Goal: Task Accomplishment & Management: Use online tool/utility

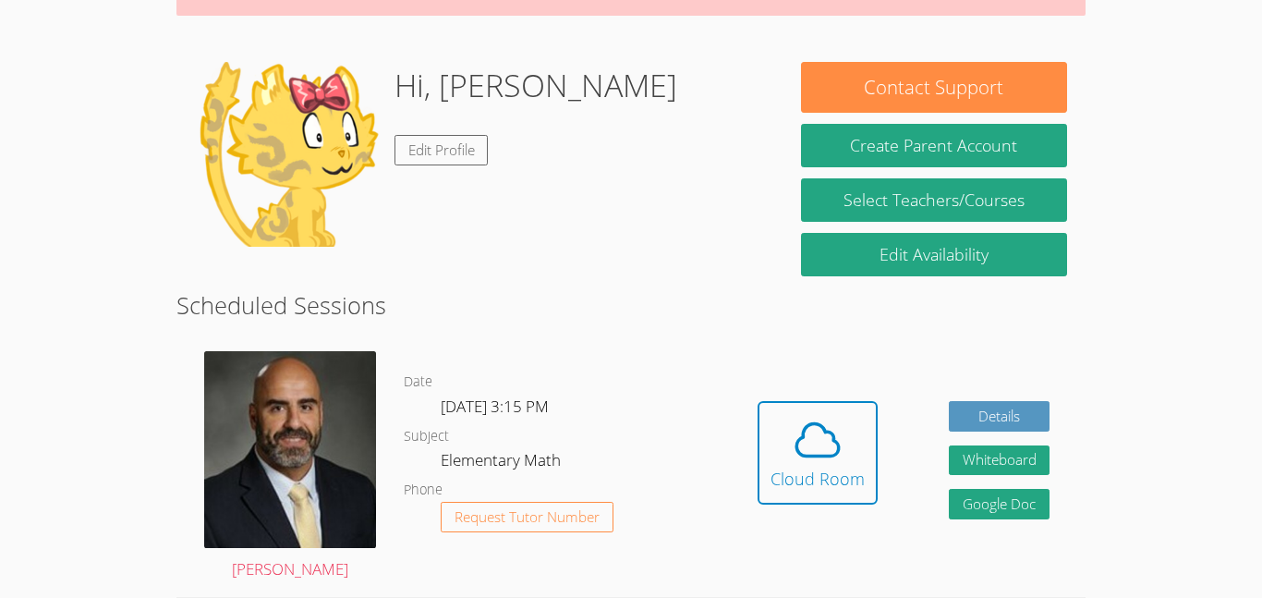
scroll to position [239, 0]
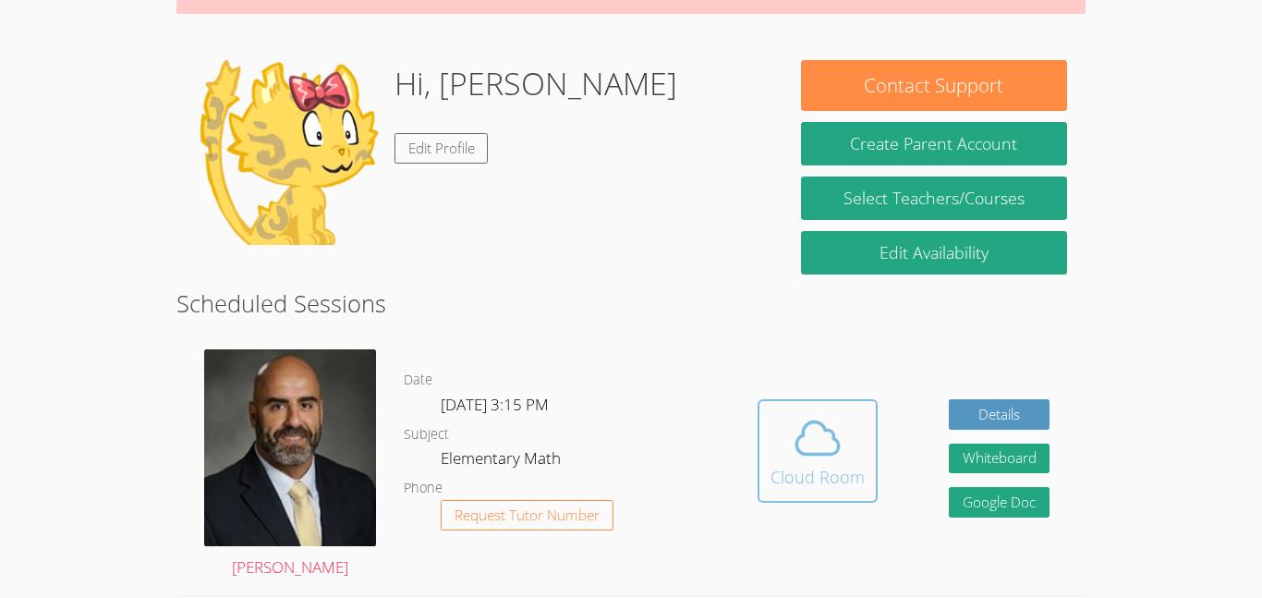
click at [832, 458] on icon at bounding box center [818, 438] width 52 height 52
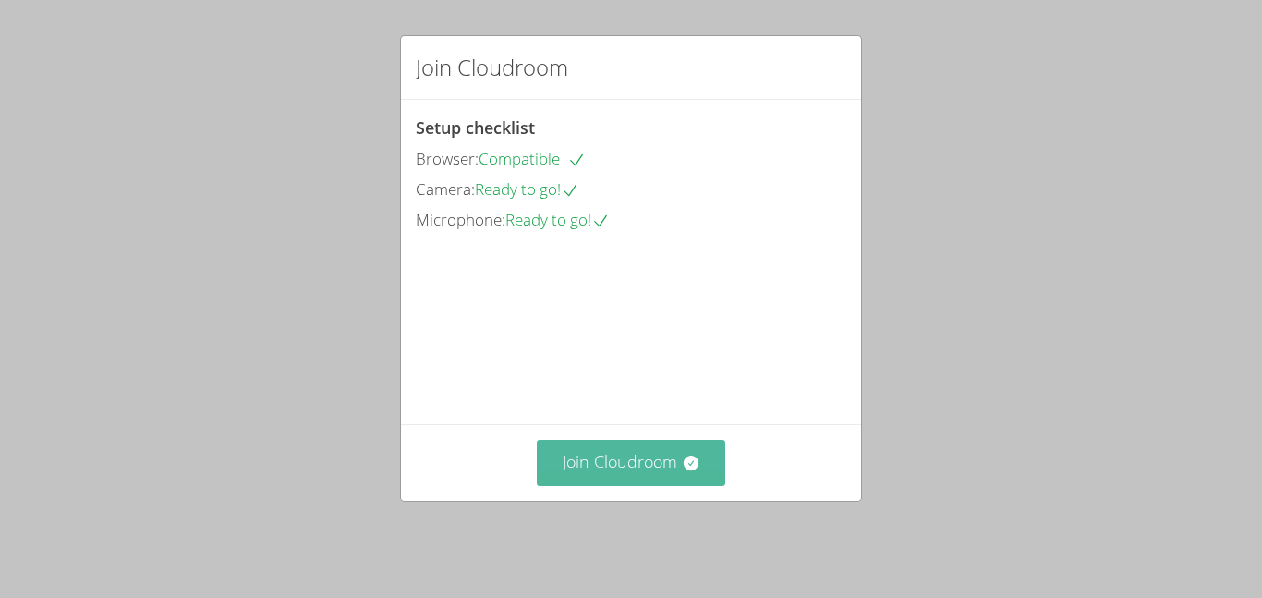
click at [637, 475] on button "Join Cloudroom" at bounding box center [631, 462] width 189 height 45
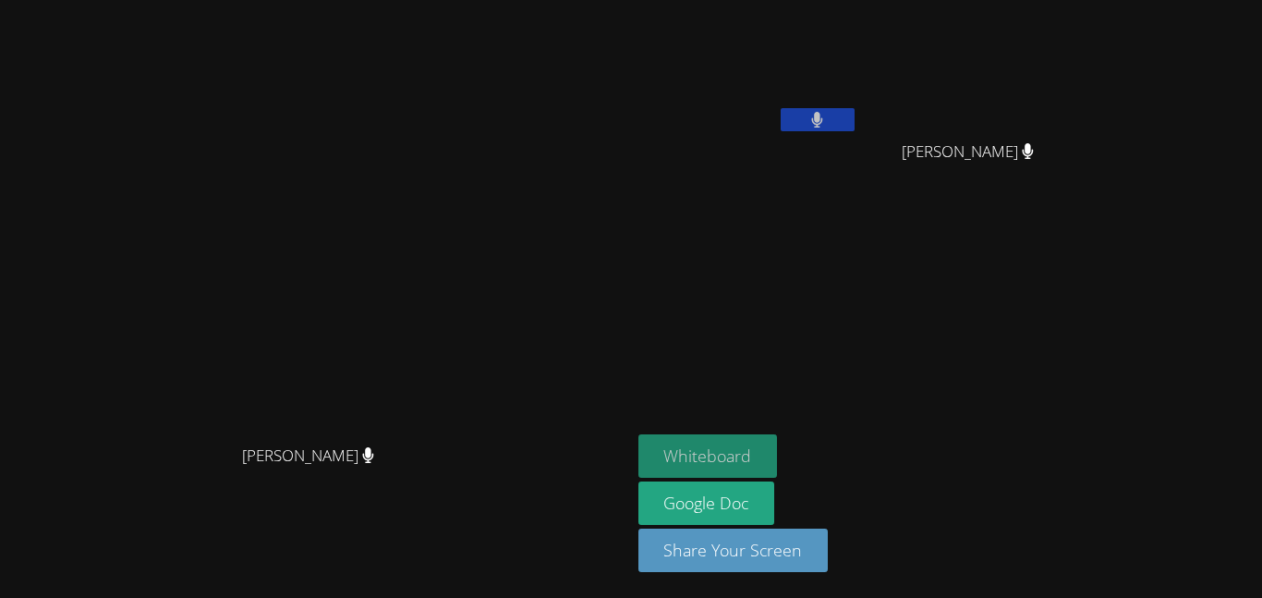
click at [778, 456] on button "Whiteboard" at bounding box center [709, 455] width 140 height 43
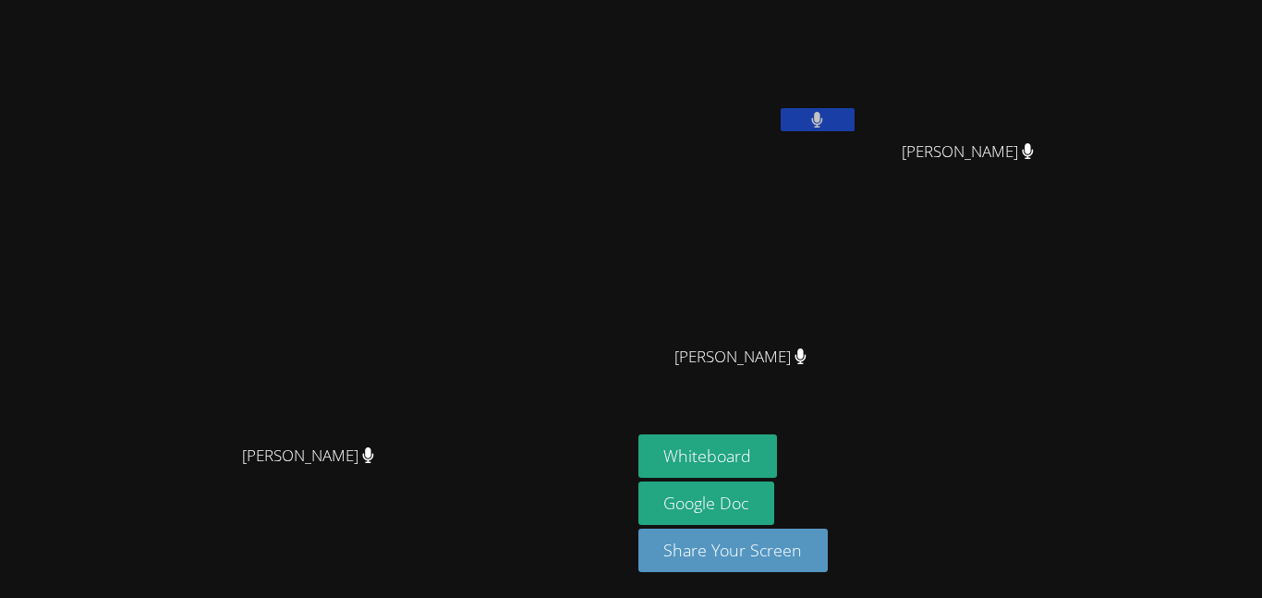
click at [807, 351] on icon at bounding box center [801, 356] width 12 height 16
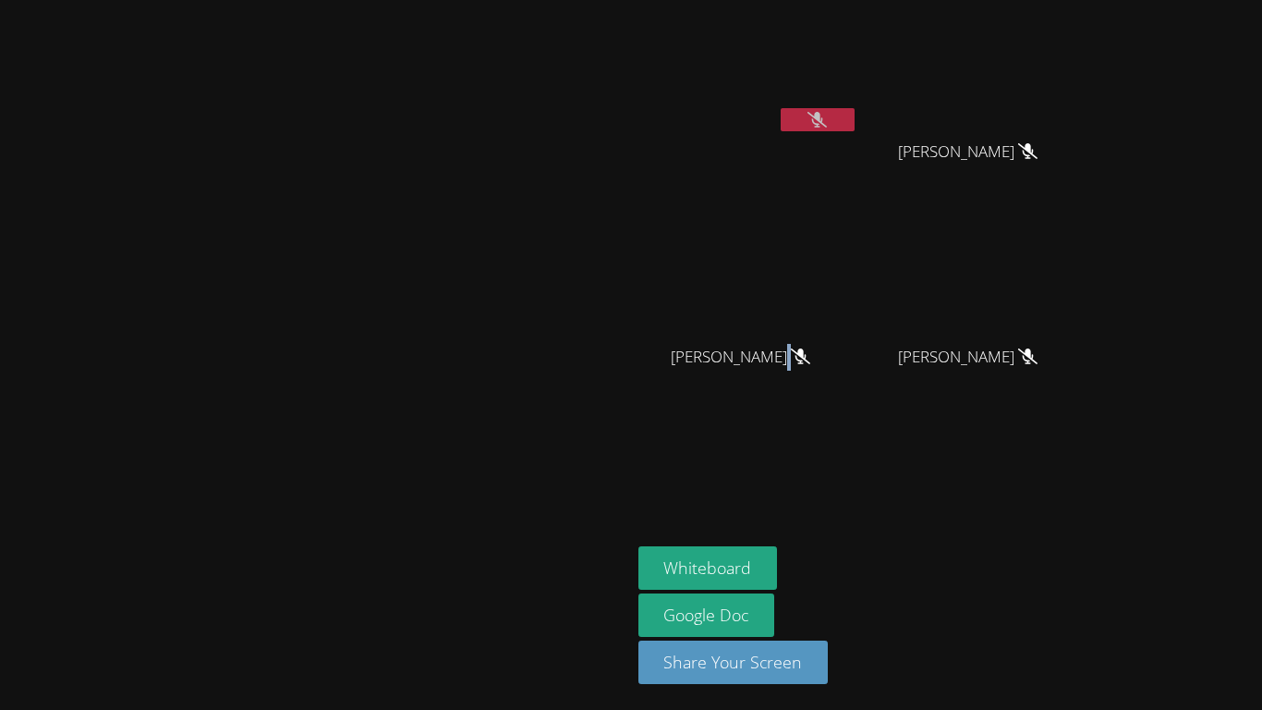
click at [855, 121] on button at bounding box center [818, 119] width 74 height 23
click at [855, 119] on button at bounding box center [818, 119] width 74 height 23
click at [855, 122] on button at bounding box center [818, 119] width 74 height 23
click at [1093, 483] on aside "[PERSON_NAME] [PERSON_NAME] [PERSON_NAME] Dalanee [PERSON_NAME] [PERSON_NAME] […" at bounding box center [862, 355] width 462 height 710
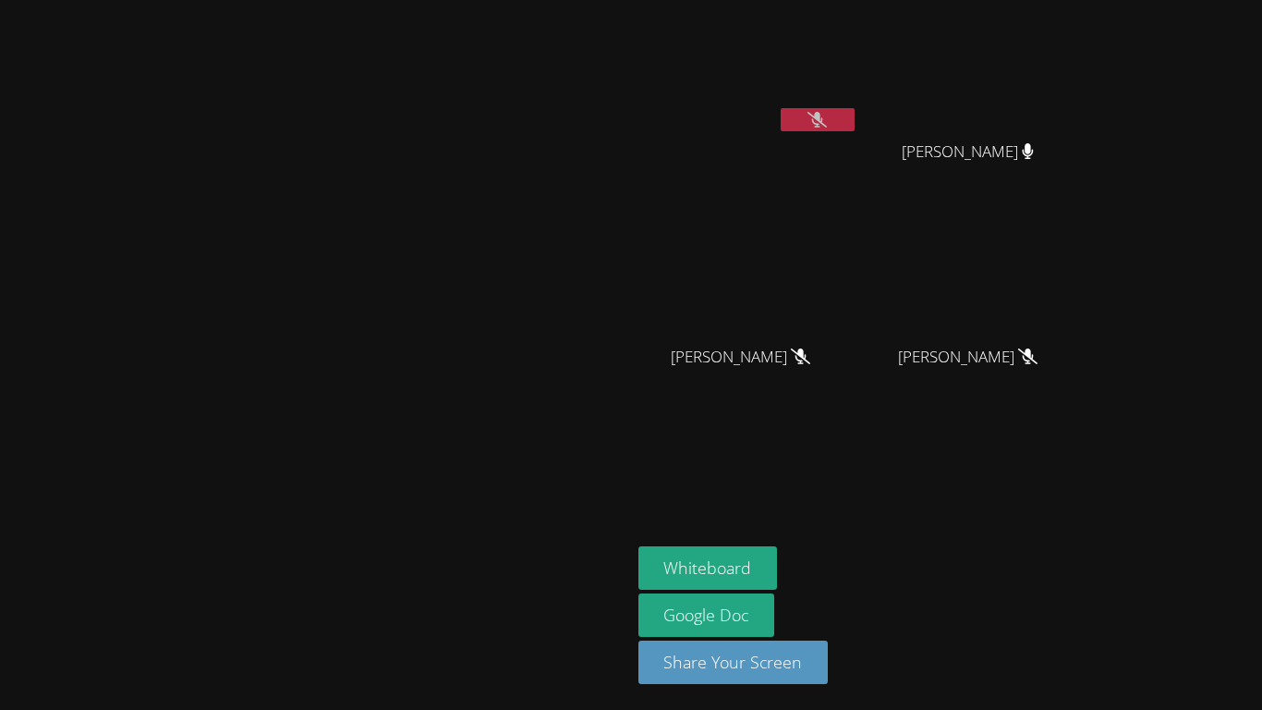
click at [827, 118] on icon at bounding box center [817, 120] width 19 height 16
click at [823, 118] on icon at bounding box center [817, 120] width 11 height 16
click at [855, 120] on button at bounding box center [818, 119] width 74 height 23
click at [858, 86] on video at bounding box center [749, 69] width 220 height 124
click at [855, 112] on button at bounding box center [818, 119] width 74 height 23
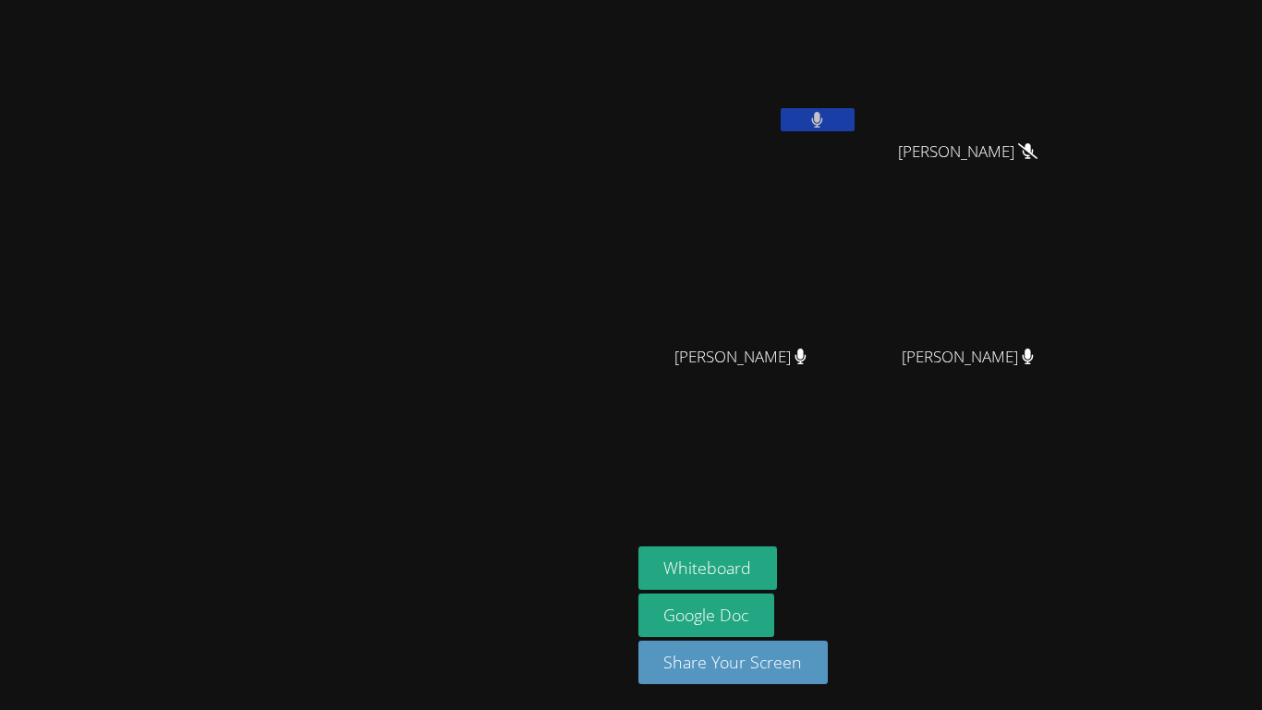
click at [855, 116] on button at bounding box center [818, 119] width 74 height 23
click at [1093, 414] on aside "[PERSON_NAME] [PERSON_NAME] [PERSON_NAME] Dalanee [PERSON_NAME] [PERSON_NAME] […" at bounding box center [862, 355] width 462 height 710
click at [1086, 393] on div "[PERSON_NAME]" at bounding box center [976, 373] width 220 height 74
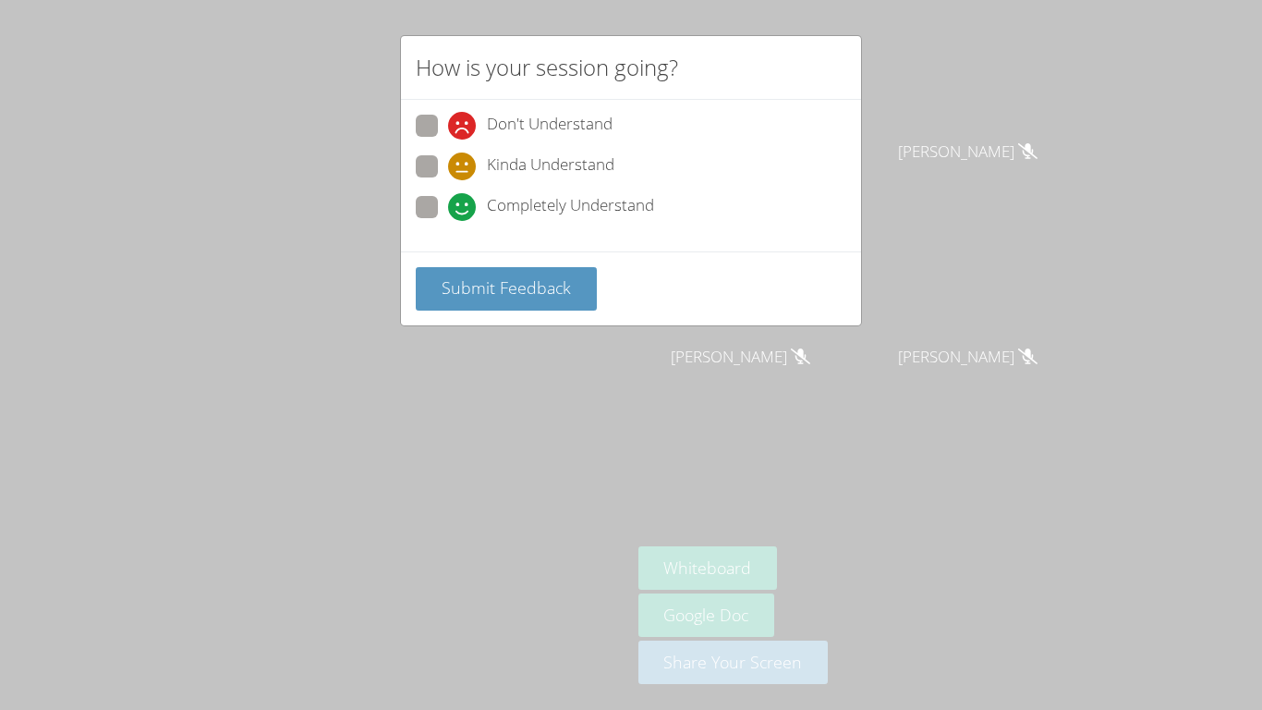
click at [448, 180] on span at bounding box center [448, 180] width 0 height 0
click at [448, 163] on input "Kinda Understand" at bounding box center [456, 163] width 16 height 16
radio input "true"
click at [569, 305] on button "Submit Feedback" at bounding box center [506, 288] width 181 height 43
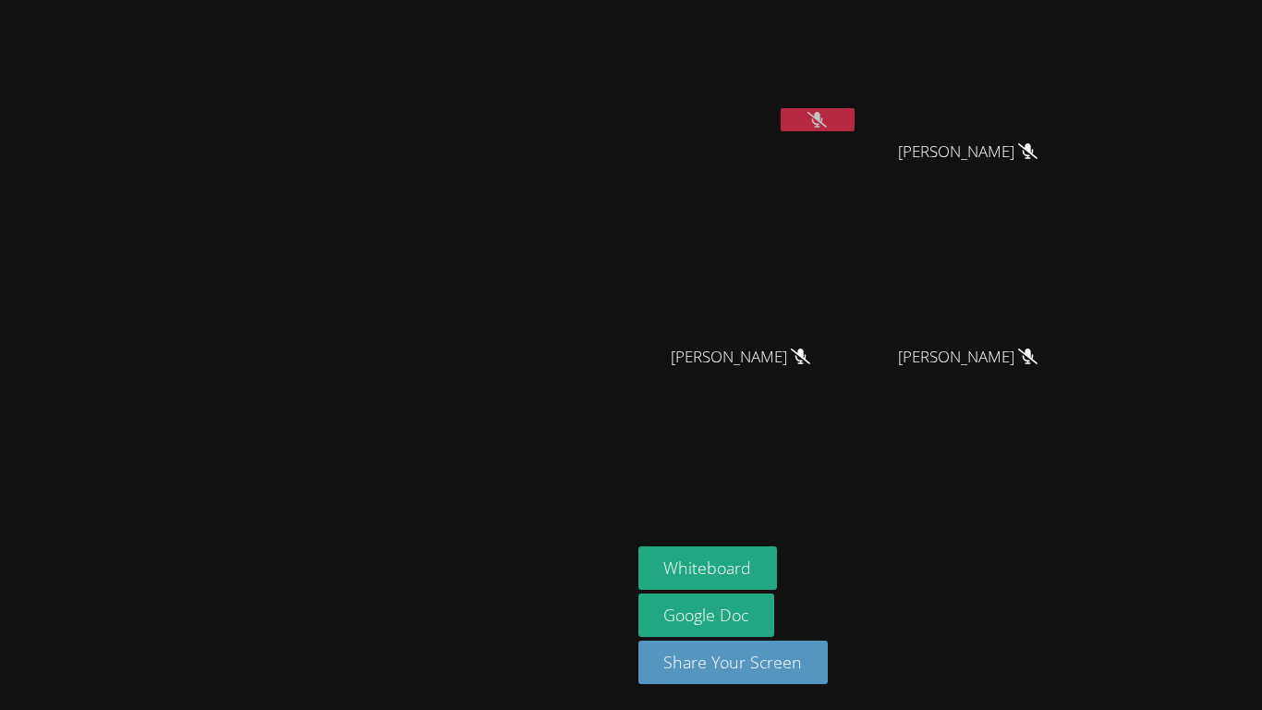
click at [855, 116] on button at bounding box center [818, 119] width 74 height 23
click at [855, 110] on button at bounding box center [818, 119] width 74 height 23
click at [1093, 419] on aside "[PERSON_NAME] [PERSON_NAME] [PERSON_NAME] Dalanee [PERSON_NAME] [PERSON_NAME] […" at bounding box center [862, 355] width 462 height 710
